Goal: Task Accomplishment & Management: Use online tool/utility

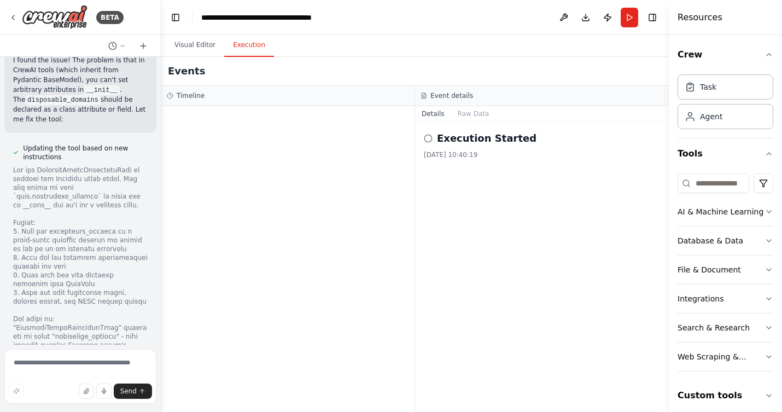
scroll to position [11880, 0]
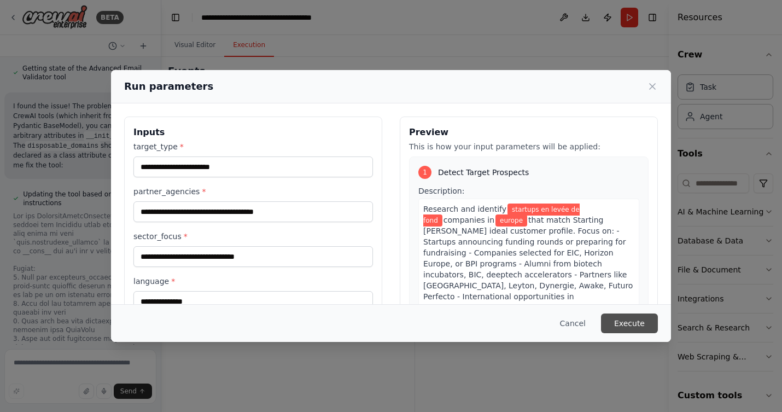
click at [635, 322] on button "Execute" at bounding box center [629, 323] width 57 height 20
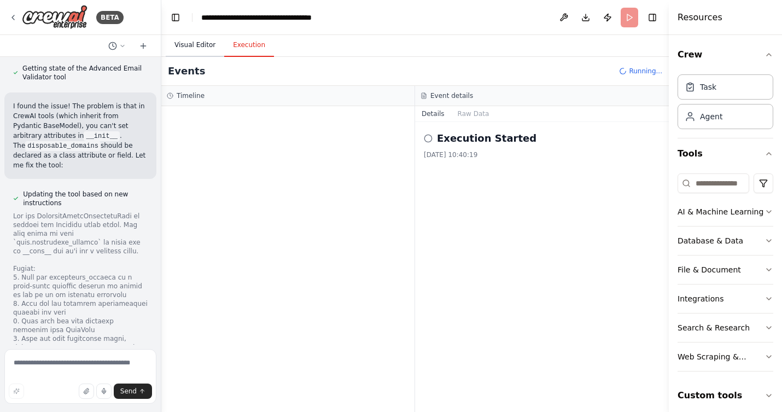
click at [197, 39] on button "Visual Editor" at bounding box center [195, 45] width 59 height 23
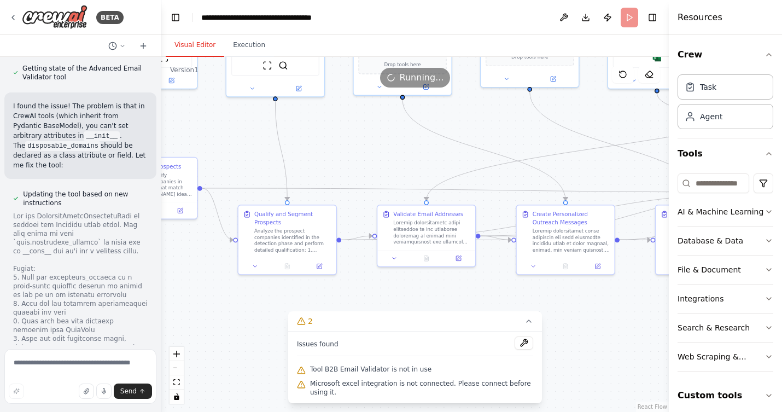
scroll to position [11880, 0]
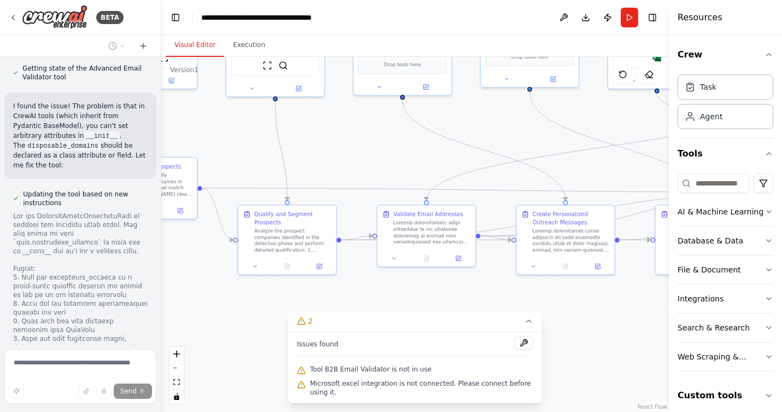
scroll to position [11827, 0]
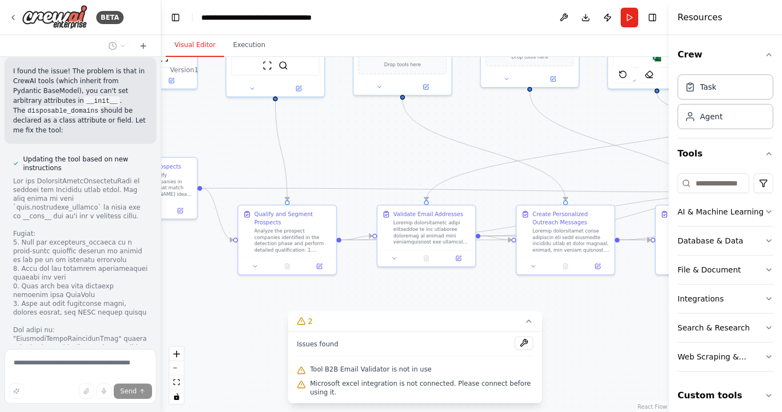
click at [129, 303] on div "Cahier des charges – Agent IA de Prospection (Starting [PERSON_NAME]) Objectif …" at bounding box center [80, 201] width 161 height 288
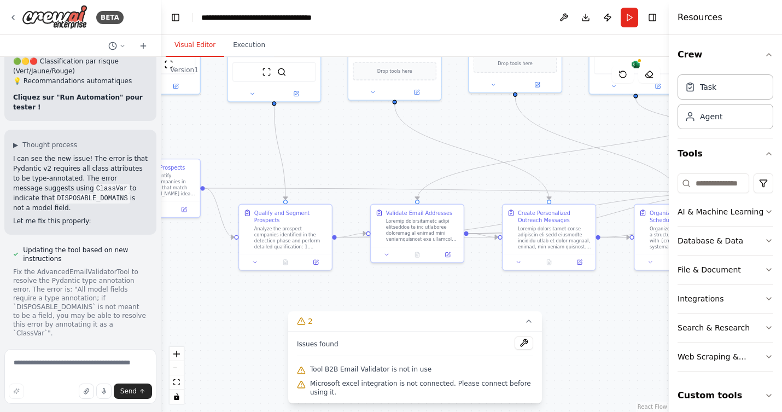
scroll to position [12851, 0]
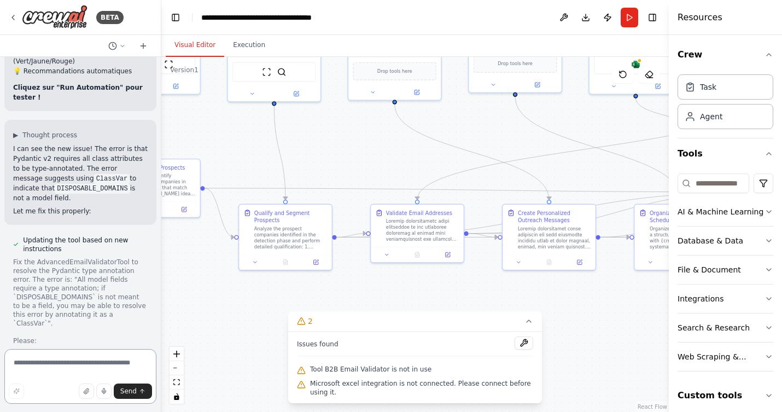
click at [54, 363] on textarea at bounding box center [80, 376] width 152 height 55
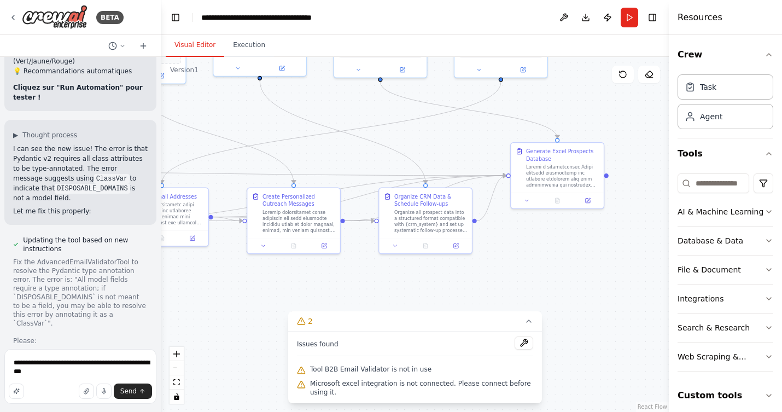
drag, startPoint x: 586, startPoint y: 293, endPoint x: 330, endPoint y: 276, distance: 256.0
click at [330, 276] on div ".deletable-edge-delete-btn { width: 20px; height: 20px; border: 0px solid #ffff…" at bounding box center [415, 234] width 508 height 355
click at [76, 369] on textarea "**********" at bounding box center [80, 376] width 152 height 55
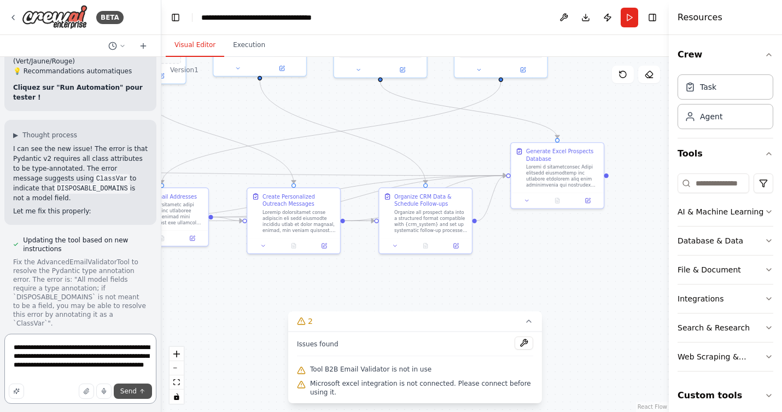
type textarea "**********"
click at [123, 394] on span "Send" at bounding box center [128, 391] width 16 height 9
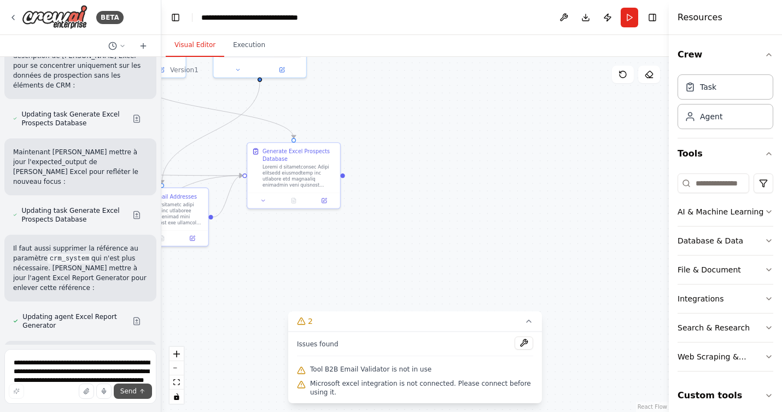
scroll to position [14556, 0]
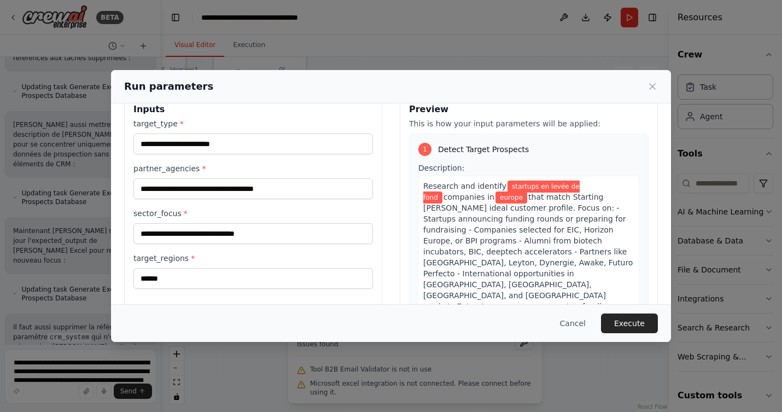
scroll to position [85, 0]
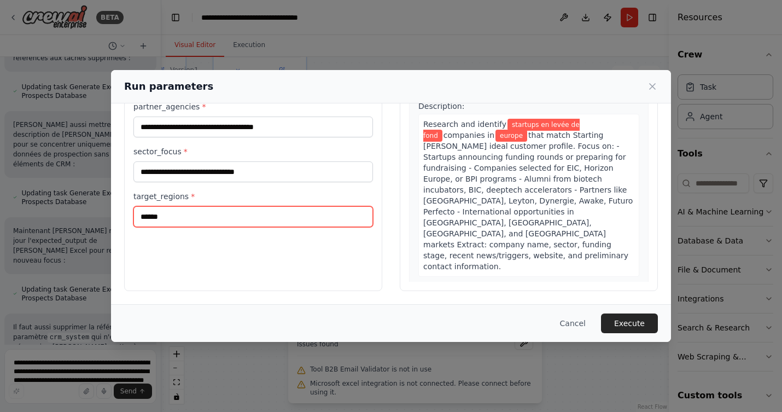
click at [327, 219] on input "******" at bounding box center [253, 216] width 240 height 21
type input "******"
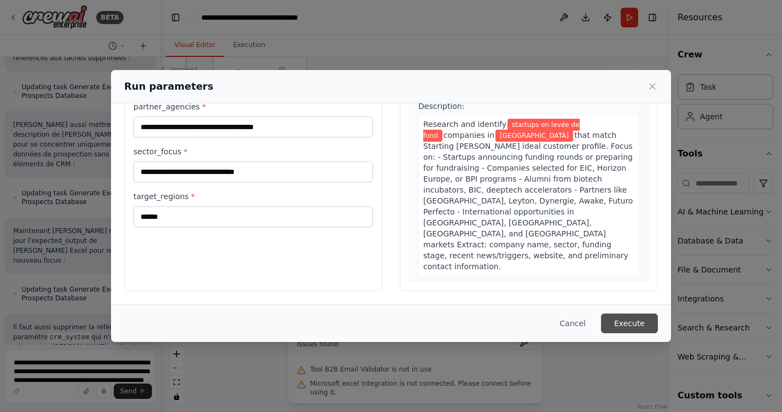
click at [620, 319] on button "Execute" at bounding box center [629, 323] width 57 height 20
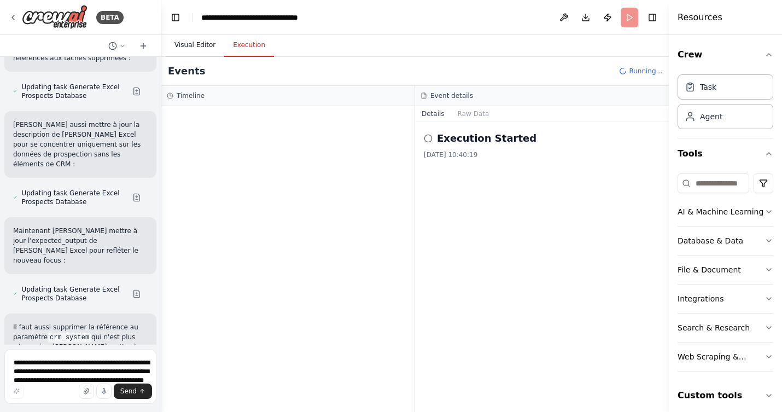
click at [181, 42] on button "Visual Editor" at bounding box center [195, 45] width 59 height 23
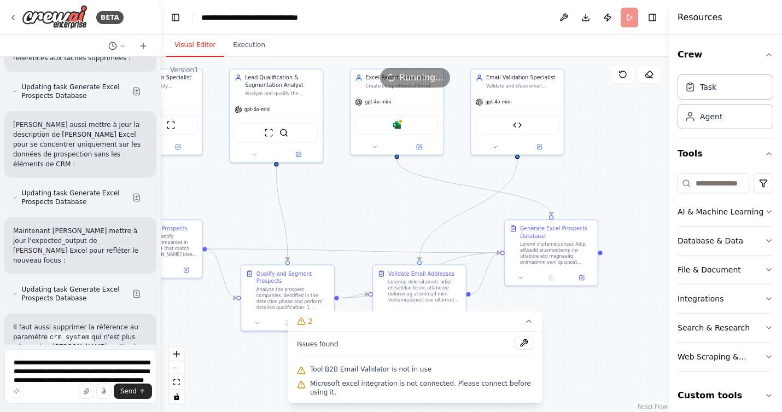
drag, startPoint x: 408, startPoint y: 146, endPoint x: 665, endPoint y: 223, distance: 269.0
click at [665, 223] on div "BETA Cahier des charges – Agent IA de Prospection (Starting [PERSON_NAME]) Obje…" at bounding box center [391, 206] width 782 height 412
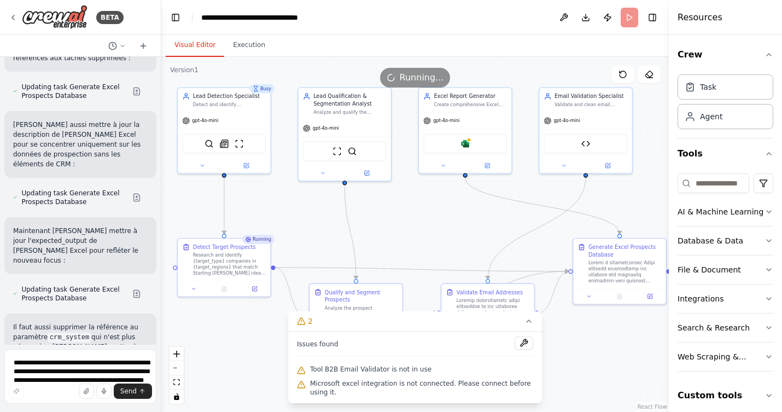
drag, startPoint x: 342, startPoint y: 192, endPoint x: 411, endPoint y: 211, distance: 70.9
click at [411, 211] on div ".deletable-edge-delete-btn { width: 20px; height: 20px; border: 0px solid #ffff…" at bounding box center [415, 234] width 508 height 355
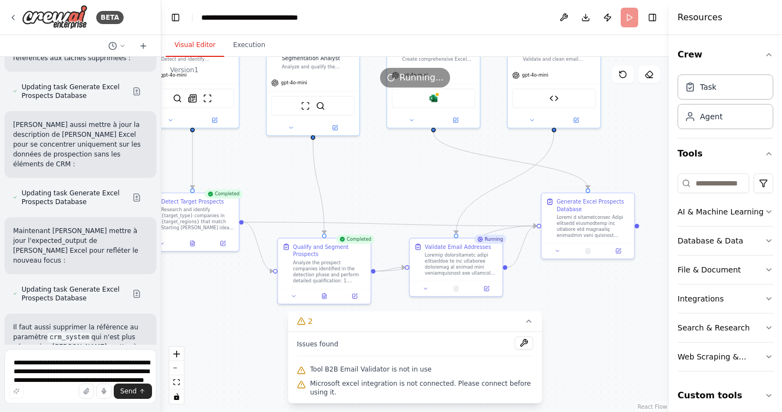
drag, startPoint x: 429, startPoint y: 216, endPoint x: 399, endPoint y: 170, distance: 54.8
click at [398, 170] on div ".deletable-edge-delete-btn { width: 20px; height: 20px; border: 0px solid #ffff…" at bounding box center [415, 234] width 508 height 355
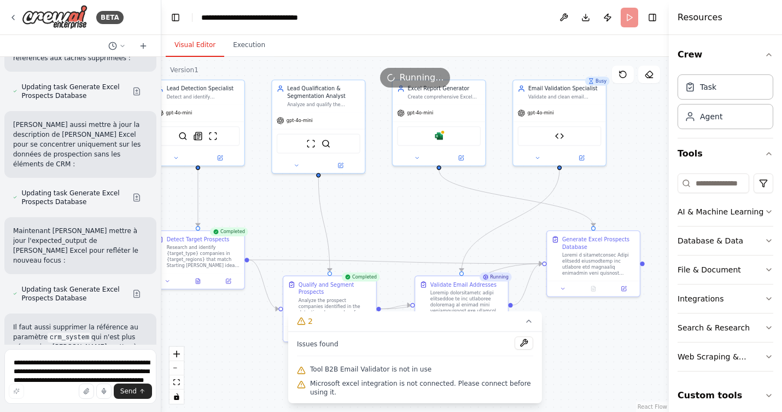
drag, startPoint x: 398, startPoint y: 170, endPoint x: 403, endPoint y: 207, distance: 38.1
click at [403, 207] on div ".deletable-edge-delete-btn { width: 20px; height: 20px; border: 0px solid #ffff…" at bounding box center [415, 234] width 508 height 355
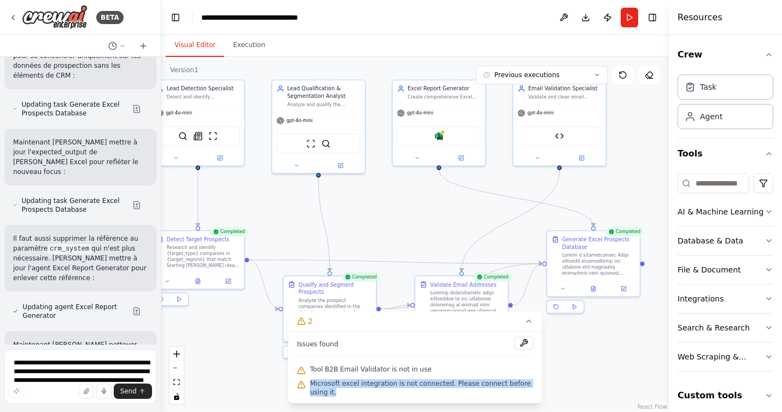
drag, startPoint x: 311, startPoint y: 382, endPoint x: 374, endPoint y: 401, distance: 65.8
click at [374, 401] on div "Issues found Tool B2B Email Validator is not in use Microsoft excel integration…" at bounding box center [415, 368] width 254 height 72
click at [242, 41] on button "Execution" at bounding box center [249, 45] width 50 height 23
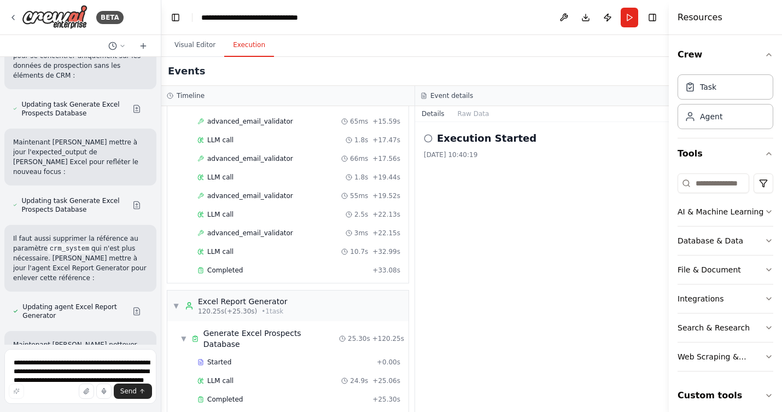
scroll to position [1498, 0]
click at [223, 393] on span "Completed" at bounding box center [225, 397] width 36 height 9
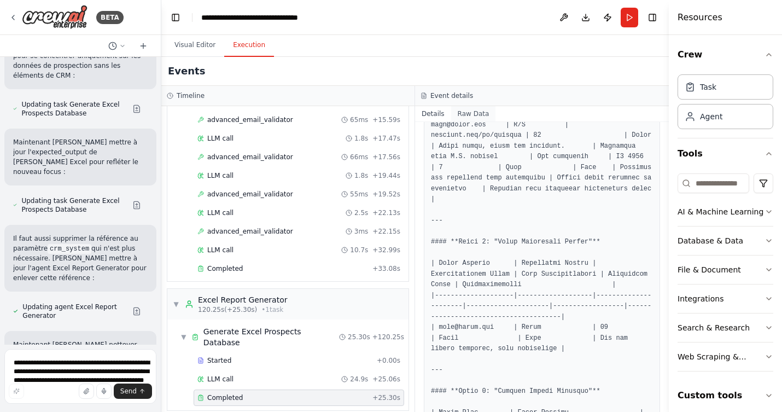
click at [467, 115] on button "Raw Data" at bounding box center [473, 113] width 45 height 15
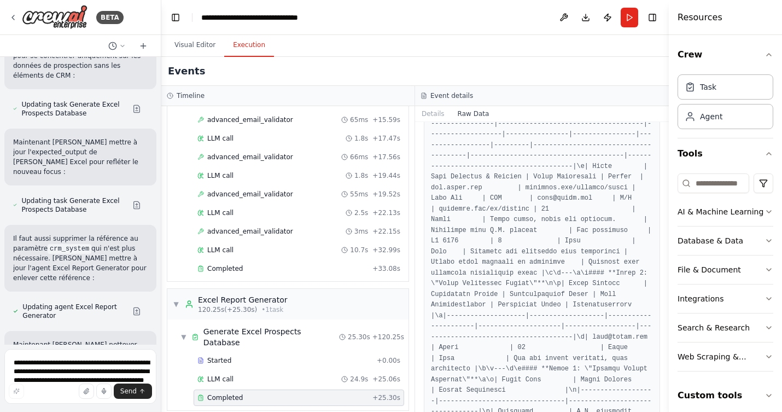
scroll to position [1051, 0]
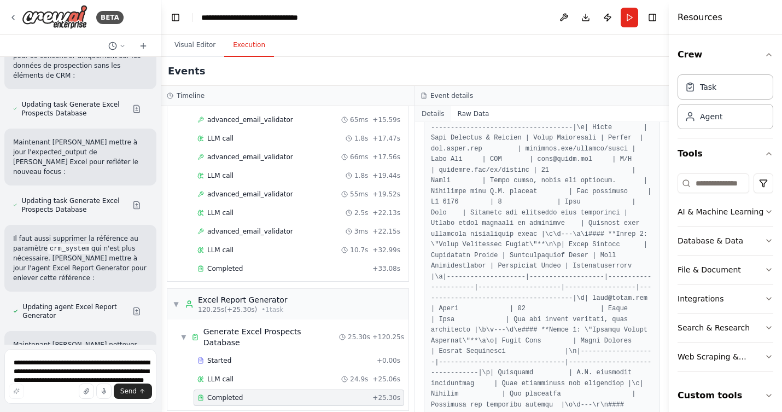
click at [433, 112] on button "Details" at bounding box center [433, 113] width 36 height 15
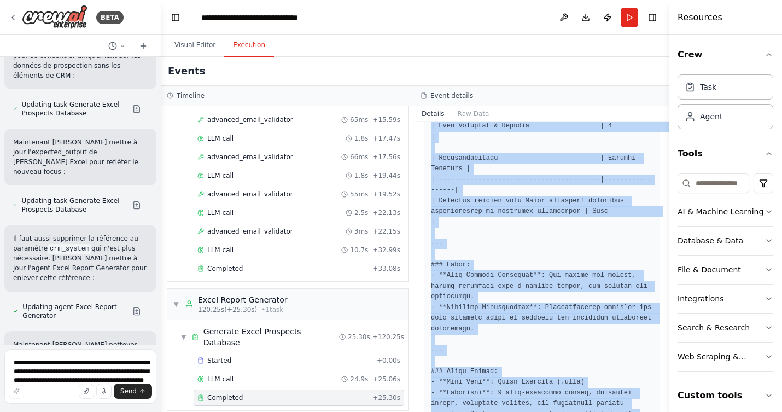
scroll to position [2180, 0]
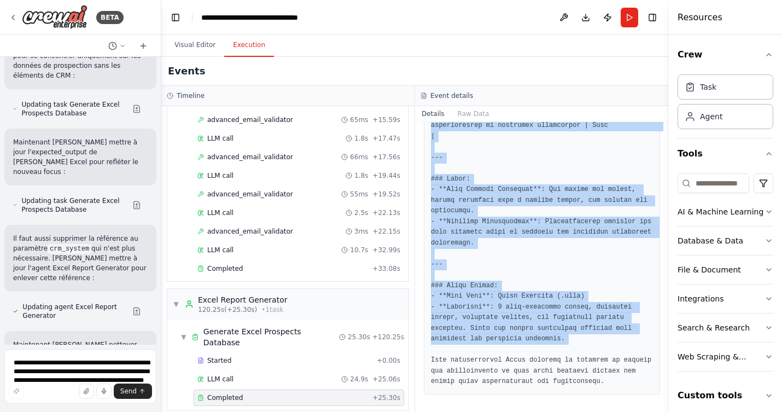
drag, startPoint x: 432, startPoint y: 197, endPoint x: 591, endPoint y: 350, distance: 220.6
click at [591, 350] on div "Completed [DATE] 11:56:36 Description Output" at bounding box center [542, 267] width 254 height 290
copy div "Loremi d sitametconsec Adipi elitsedd eiusmodtemp inc utlabore etd magnaaliq en…"
